Goal: Information Seeking & Learning: Learn about a topic

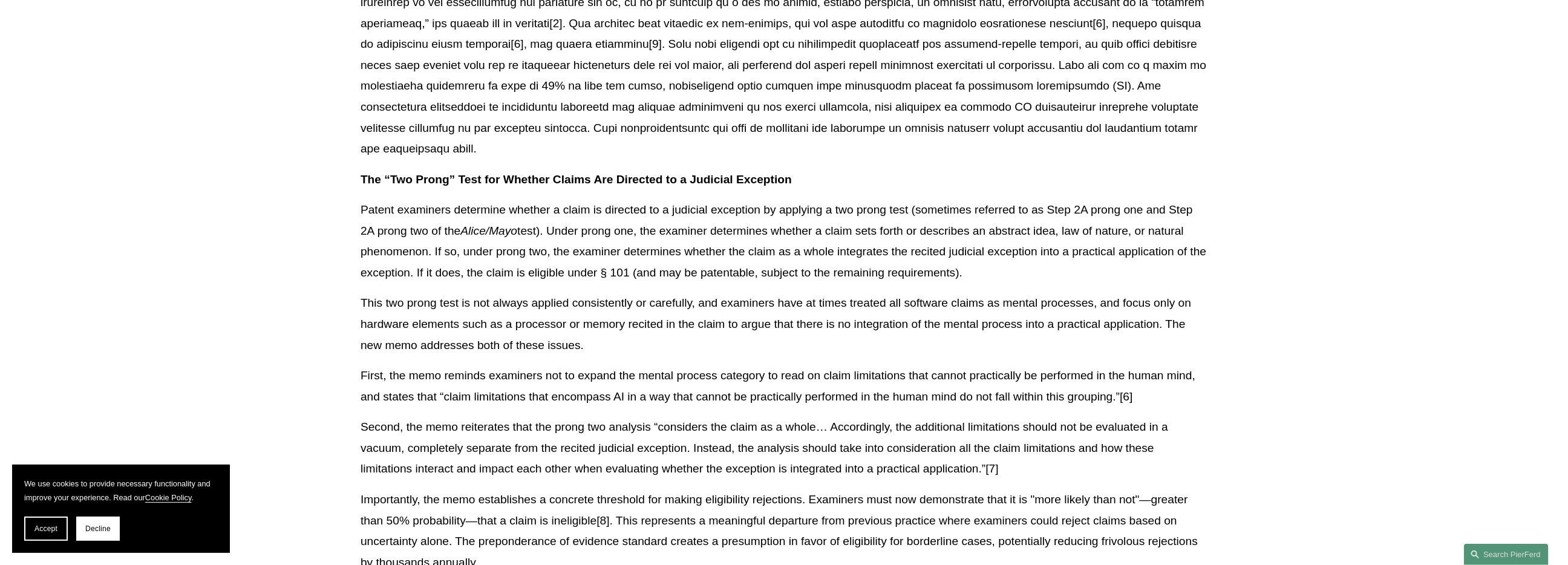
scroll to position [483, 0]
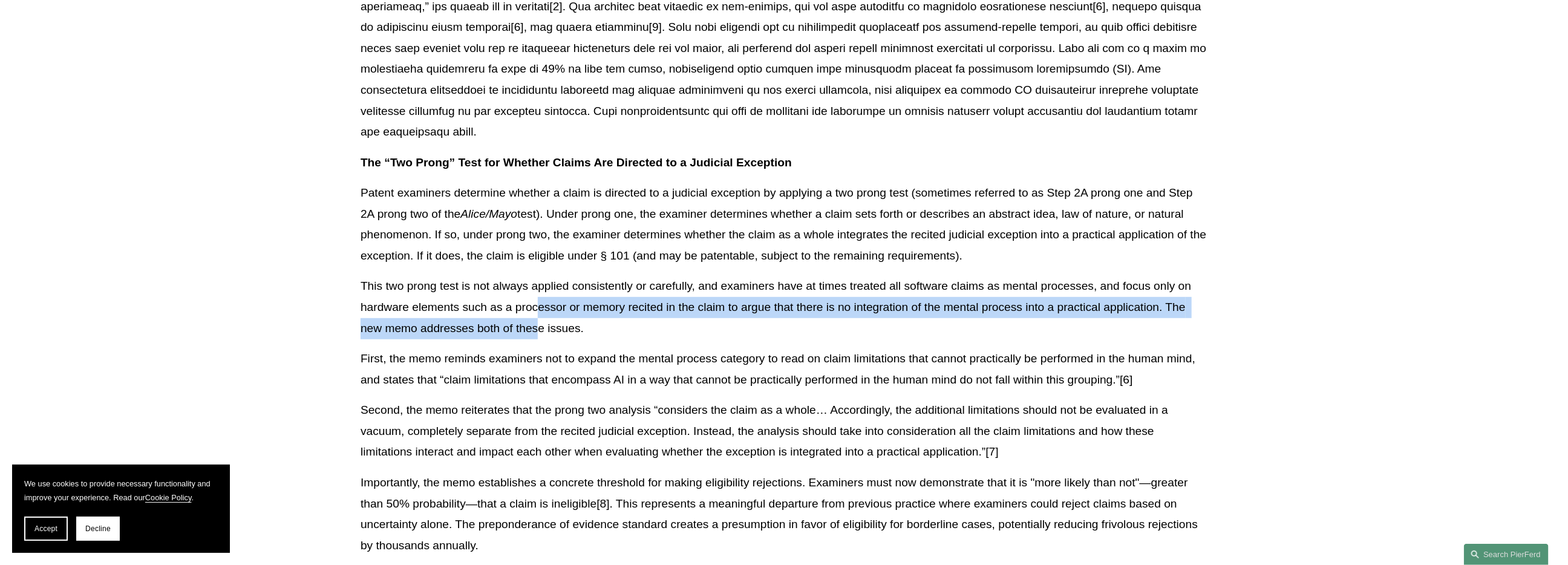
drag, startPoint x: 539, startPoint y: 289, endPoint x: 539, endPoint y: 302, distance: 13.0
click at [539, 302] on p "This two prong test is not always applied consistently or carefully, and examin…" at bounding box center [783, 307] width 847 height 62
click at [538, 316] on p "This two prong test is not always applied consistently or carefully, and examin…" at bounding box center [783, 307] width 847 height 62
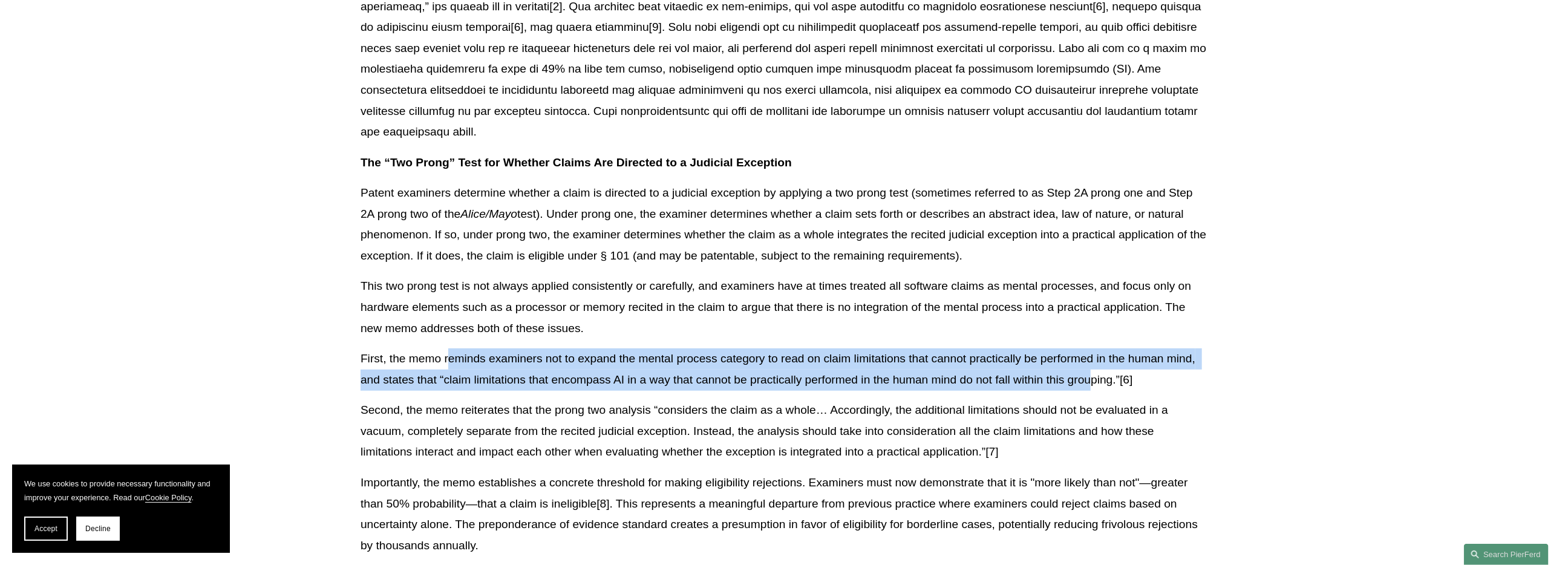
drag, startPoint x: 449, startPoint y: 340, endPoint x: 1092, endPoint y: 356, distance: 643.2
click at [1093, 354] on p "First, the memo reminds examiners not to expand the mental process category to …" at bounding box center [783, 369] width 847 height 42
click at [1090, 358] on p "First, the memo reminds examiners not to expand the mental process category to …" at bounding box center [783, 369] width 847 height 42
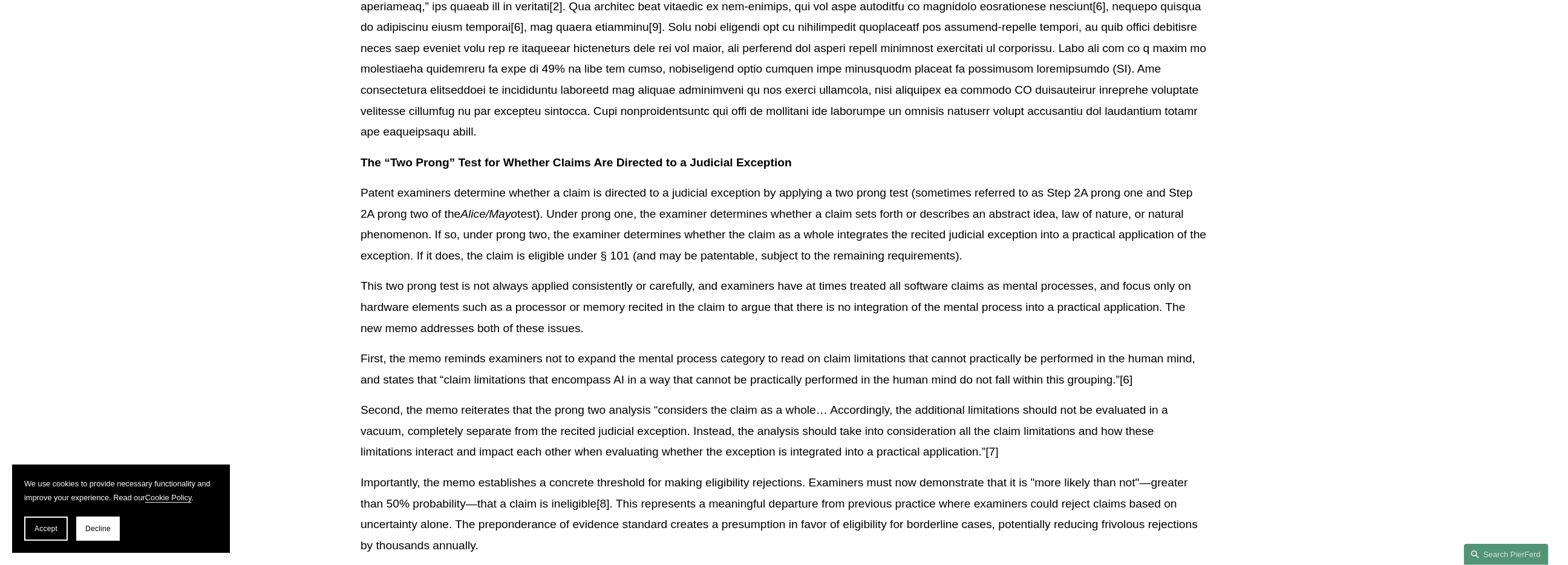
click at [571, 399] on p "Second, the memo reiterates that the prong two analysis “considers the claim as…" at bounding box center [783, 430] width 847 height 62
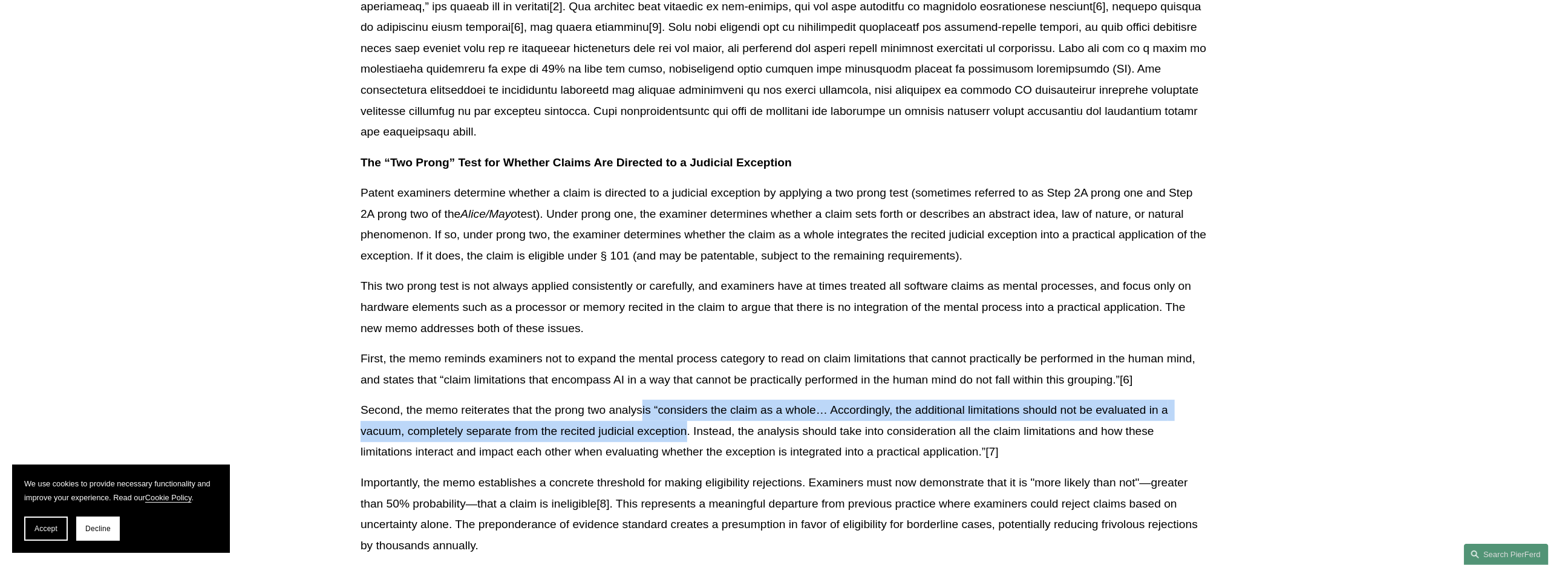
drag, startPoint x: 641, startPoint y: 389, endPoint x: 684, endPoint y: 414, distance: 49.7
click at [684, 414] on p "Second, the memo reiterates that the prong two analysis “considers the claim as…" at bounding box center [783, 430] width 847 height 62
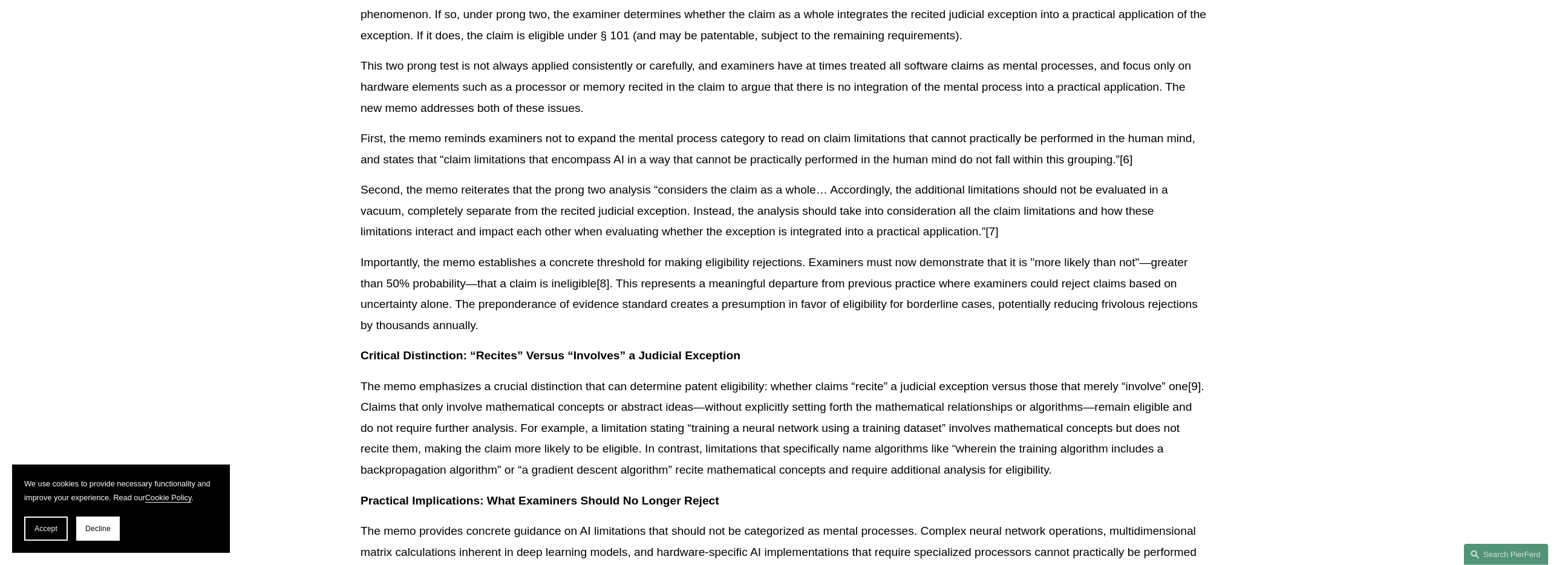
scroll to position [726, 0]
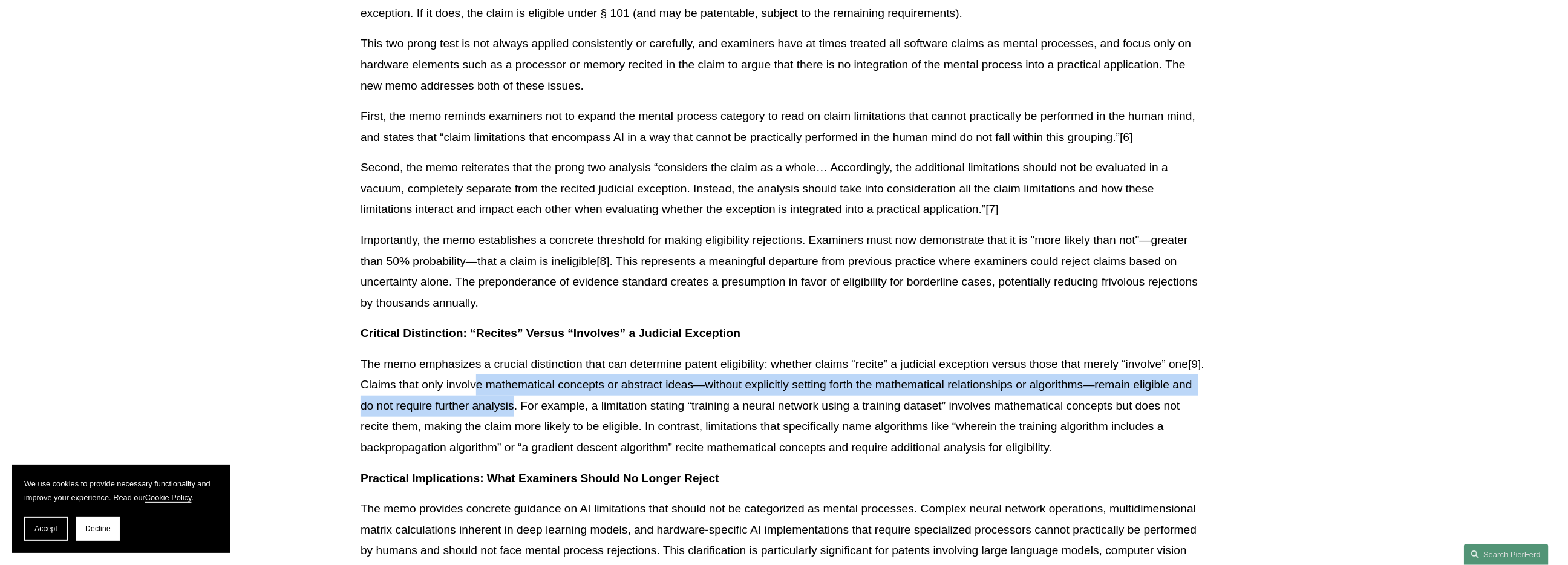
drag, startPoint x: 476, startPoint y: 365, endPoint x: 511, endPoint y: 388, distance: 41.9
click at [511, 388] on p "The memo emphasizes a crucial distinction that can determine patent eligibility…" at bounding box center [783, 406] width 847 height 105
click at [511, 394] on p "The memo emphasizes a crucial distinction that can determine patent eligibility…" at bounding box center [783, 406] width 847 height 105
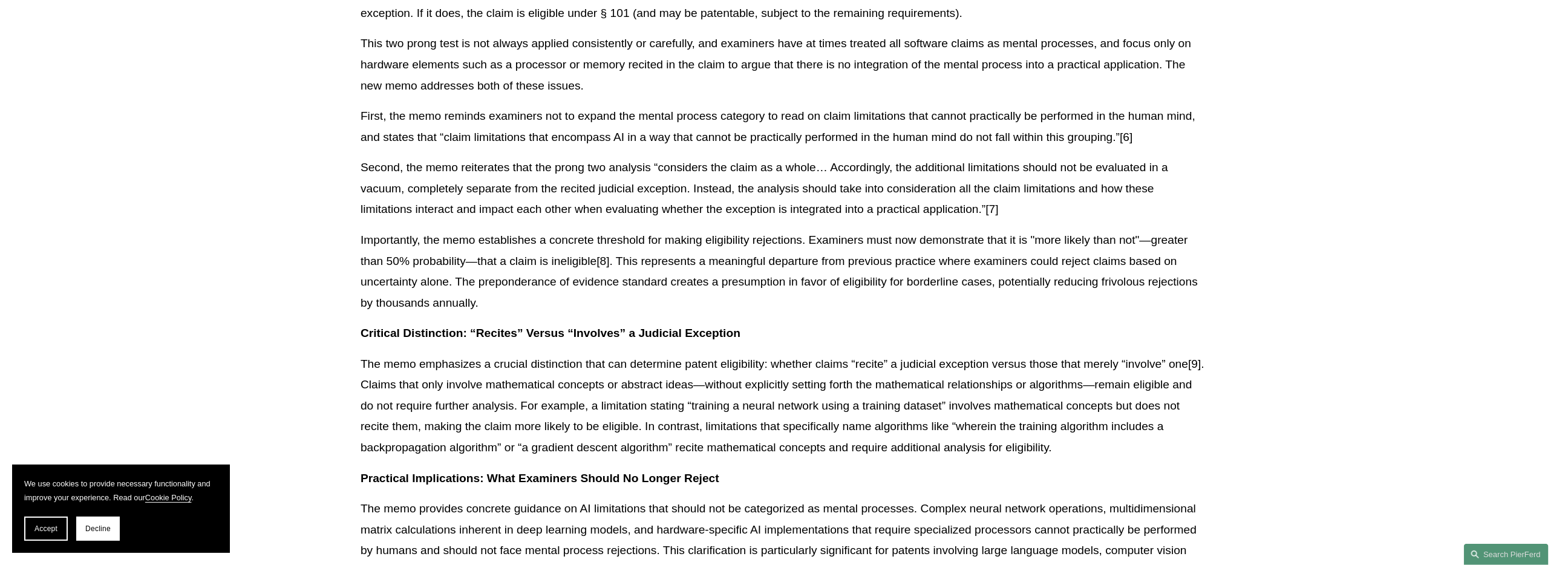
click at [739, 402] on p "The memo emphasizes a crucial distinction that can determine patent eligibility…" at bounding box center [783, 406] width 847 height 105
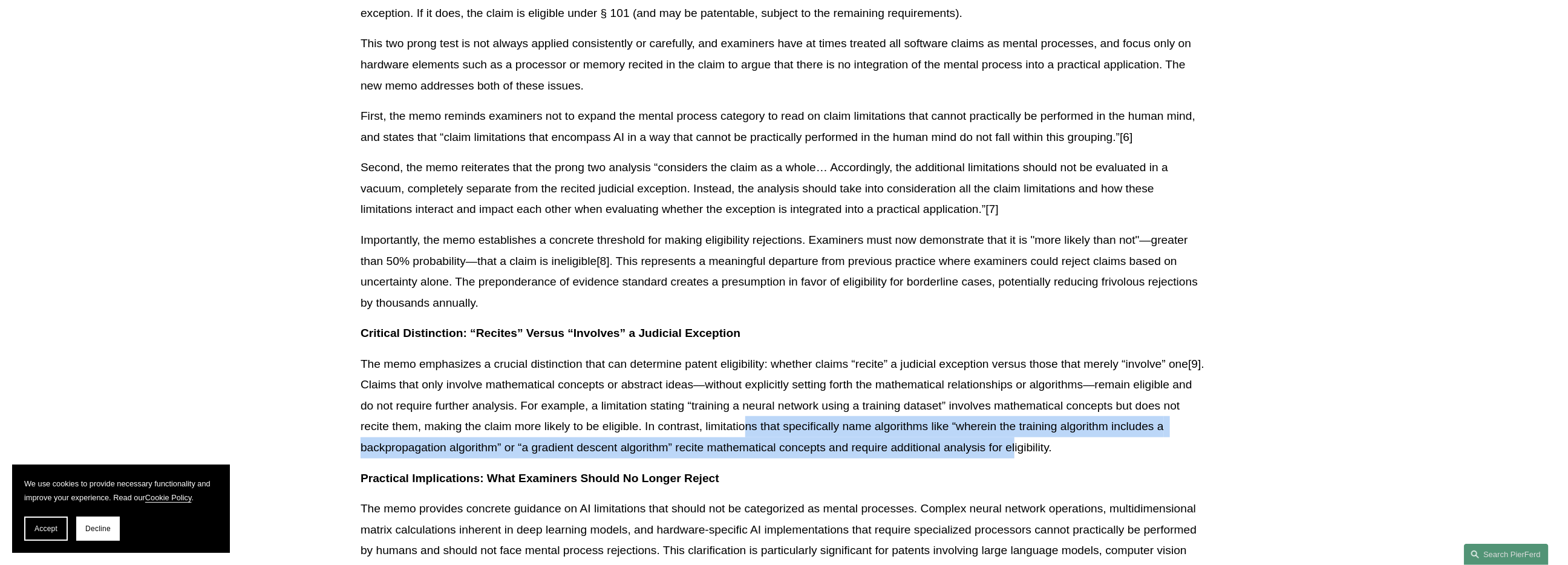
drag, startPoint x: 745, startPoint y: 411, endPoint x: 1014, endPoint y: 427, distance: 269.5
click at [1014, 427] on p "The memo emphasizes a crucial distinction that can determine patent eligibility…" at bounding box center [783, 406] width 847 height 105
click at [1014, 430] on p "The memo emphasizes a crucial distinction that can determine patent eligibility…" at bounding box center [783, 406] width 847 height 105
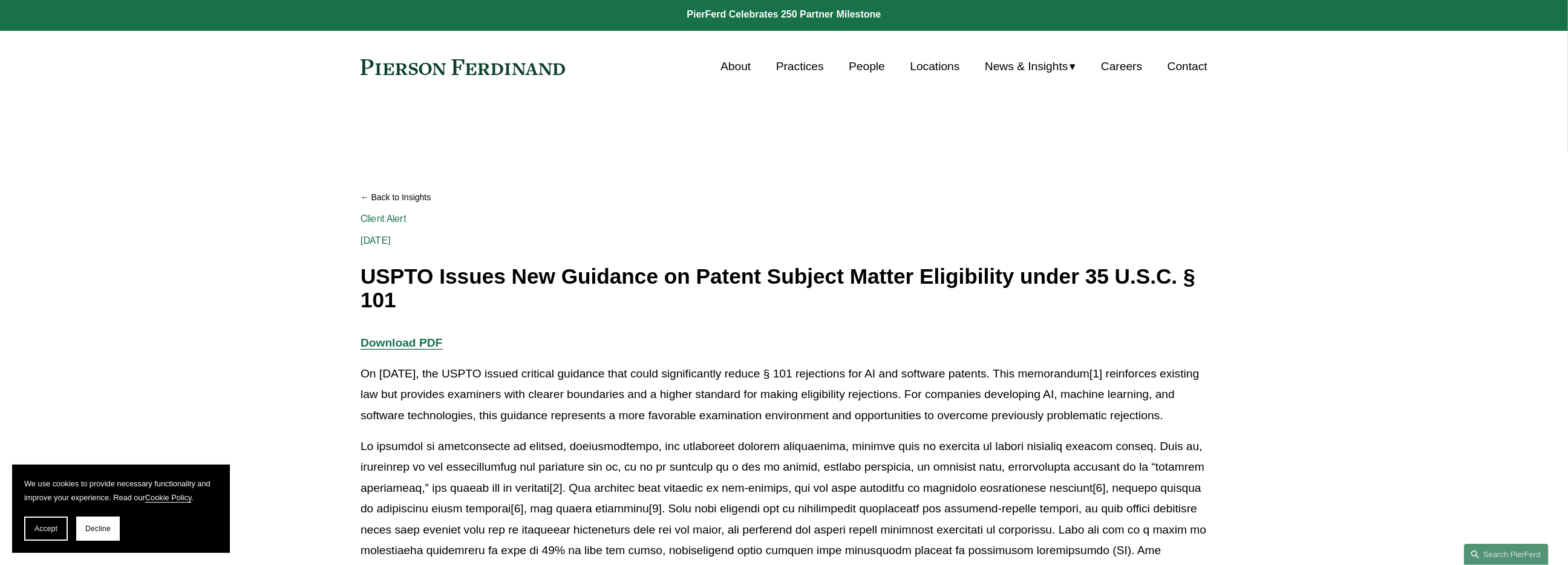
scroll to position [0, 0]
